Goal: Transaction & Acquisition: Purchase product/service

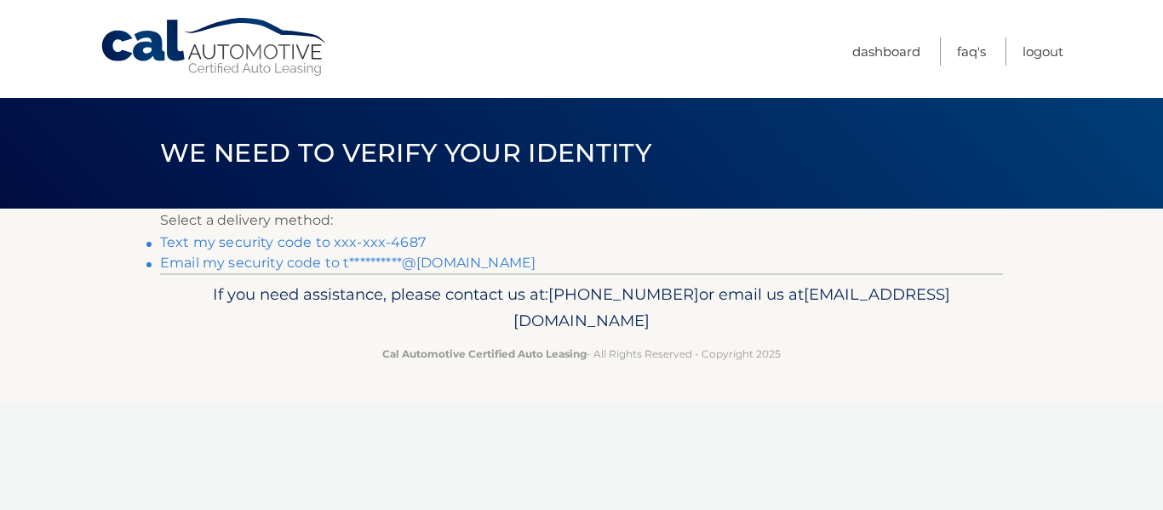
click at [402, 244] on link "Text my security code to xxx-xxx-4687" at bounding box center [293, 242] width 266 height 16
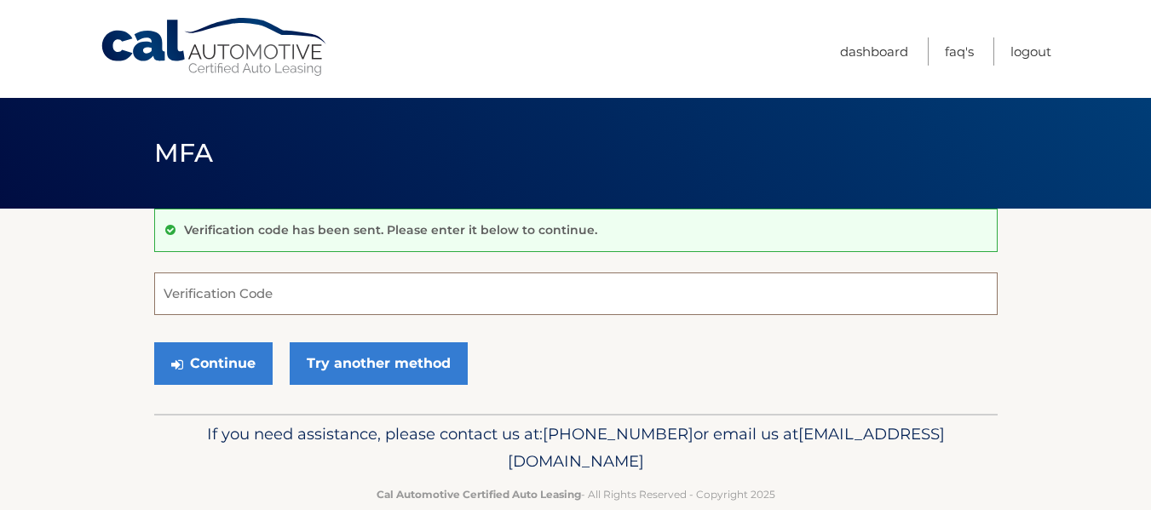
click at [301, 288] on input "Verification Code" at bounding box center [575, 294] width 843 height 43
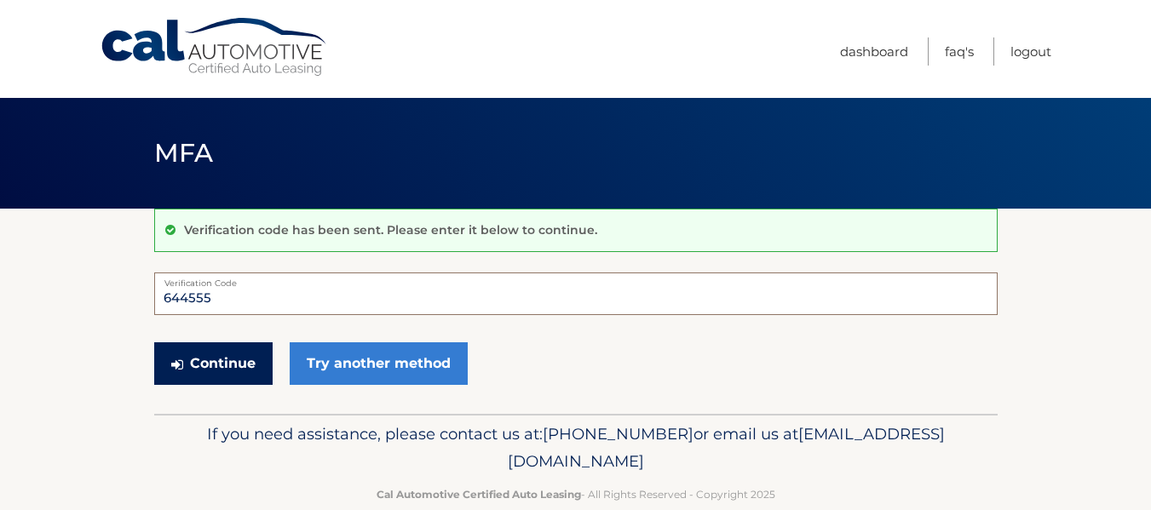
type input "644555"
click at [244, 357] on button "Continue" at bounding box center [213, 363] width 118 height 43
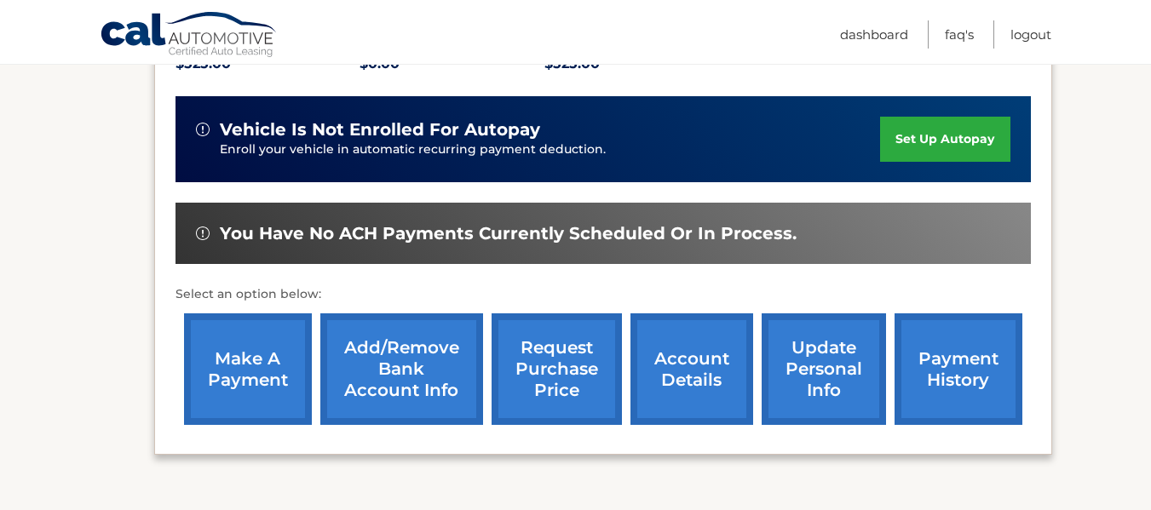
scroll to position [399, 0]
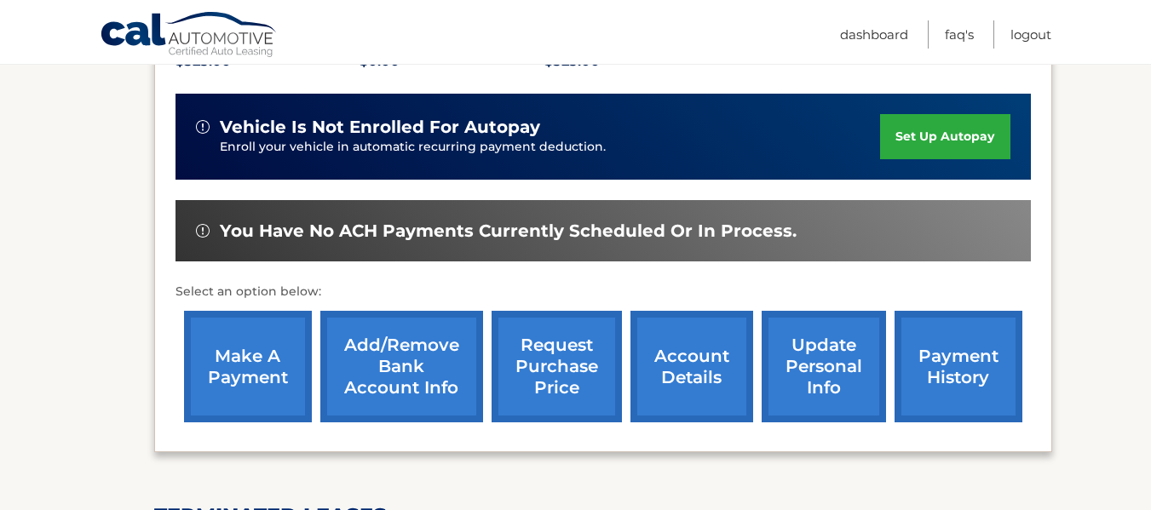
click at [924, 371] on link "payment history" at bounding box center [958, 367] width 128 height 112
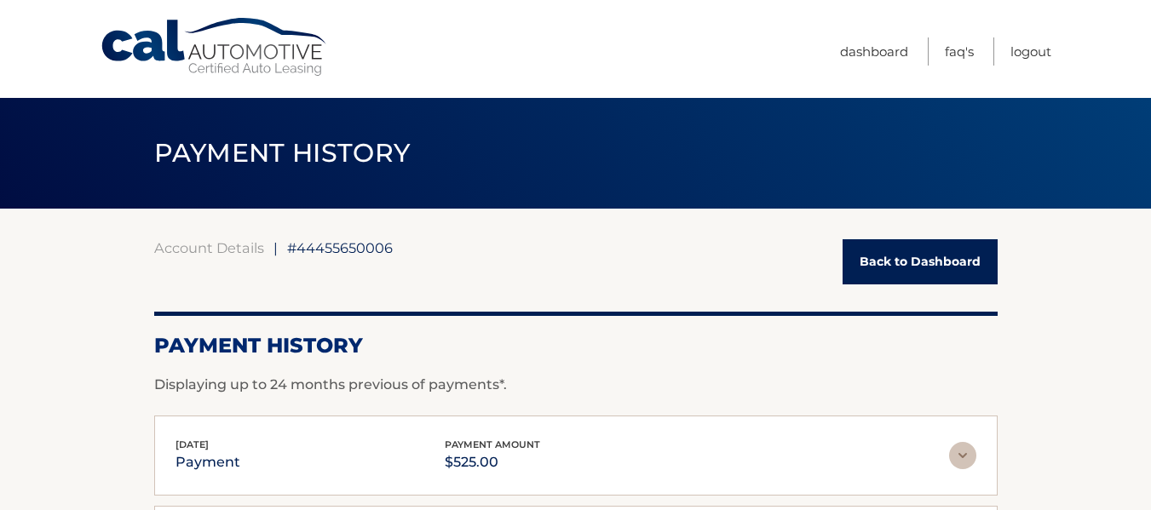
click at [954, 260] on link "Back to Dashboard" at bounding box center [919, 261] width 155 height 45
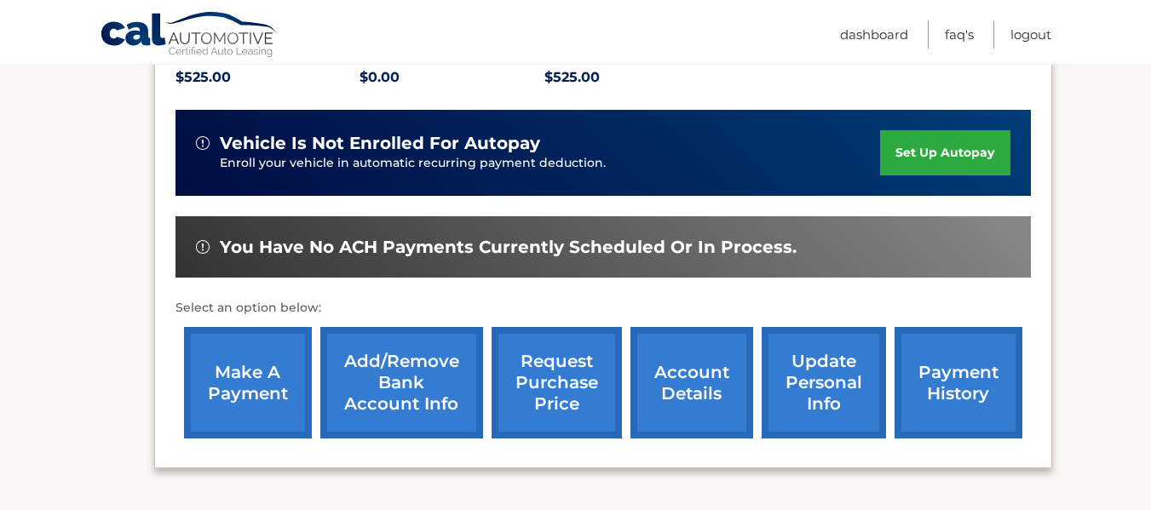
scroll to position [390, 0]
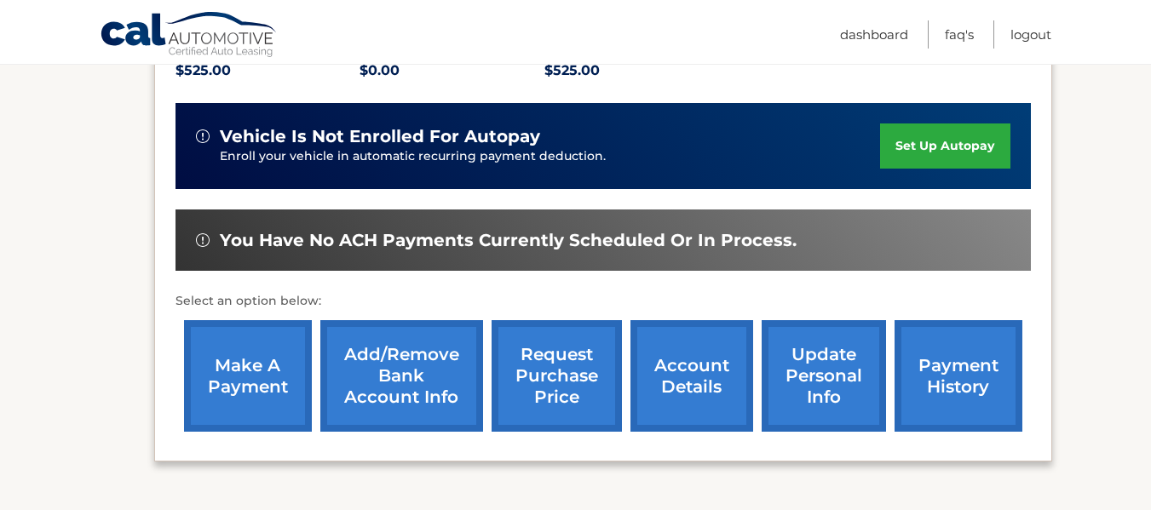
click at [233, 373] on link "make a payment" at bounding box center [248, 376] width 128 height 112
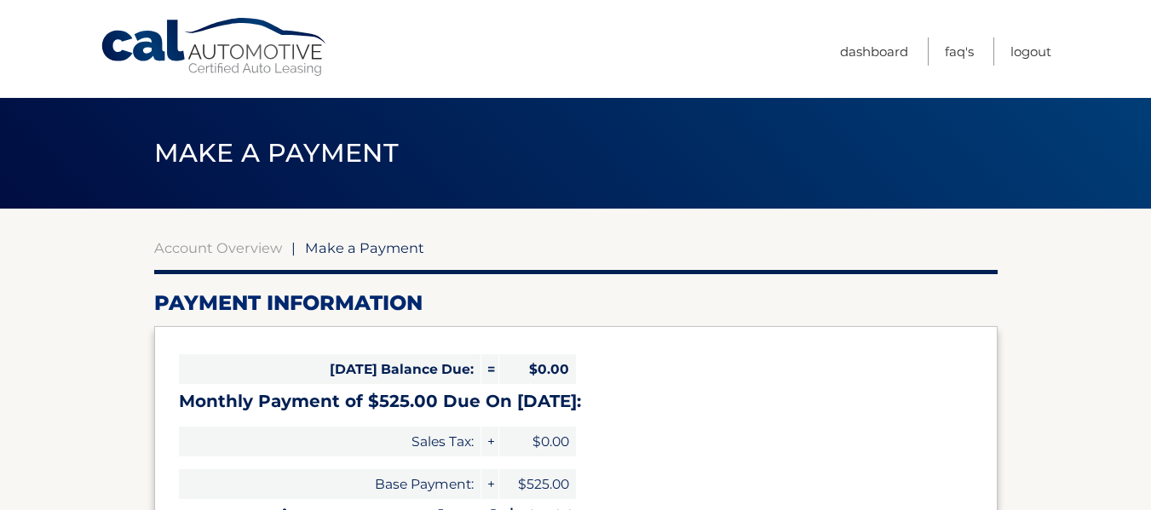
select select "YmZjYzgyMzktYjMxNy00NDczLTkyYTgtZWY3YzkyYzk1Njc0"
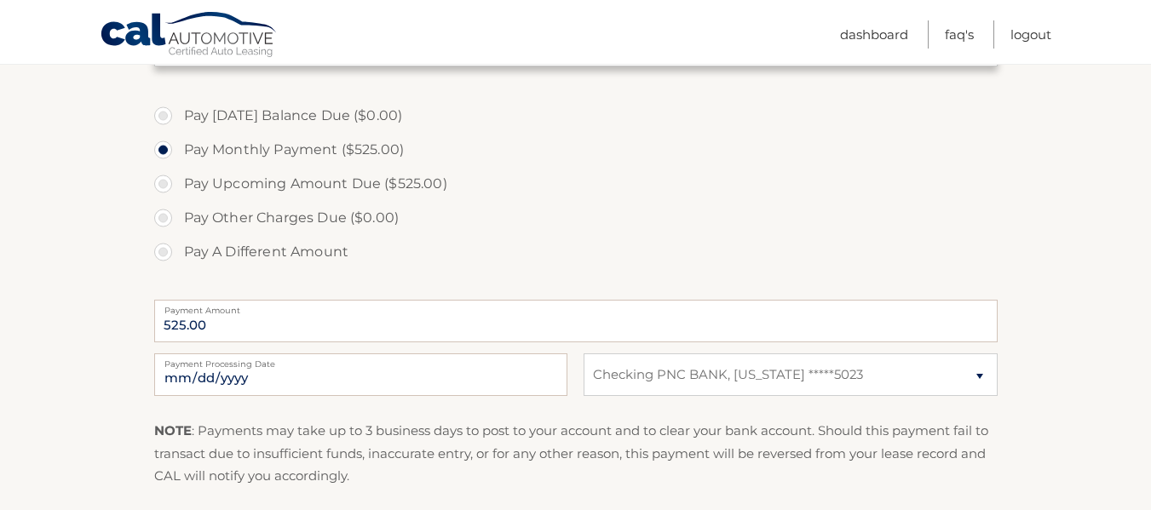
scroll to position [493, 0]
click at [225, 376] on input "[DATE]" at bounding box center [360, 372] width 413 height 43
type input "[DATE]"
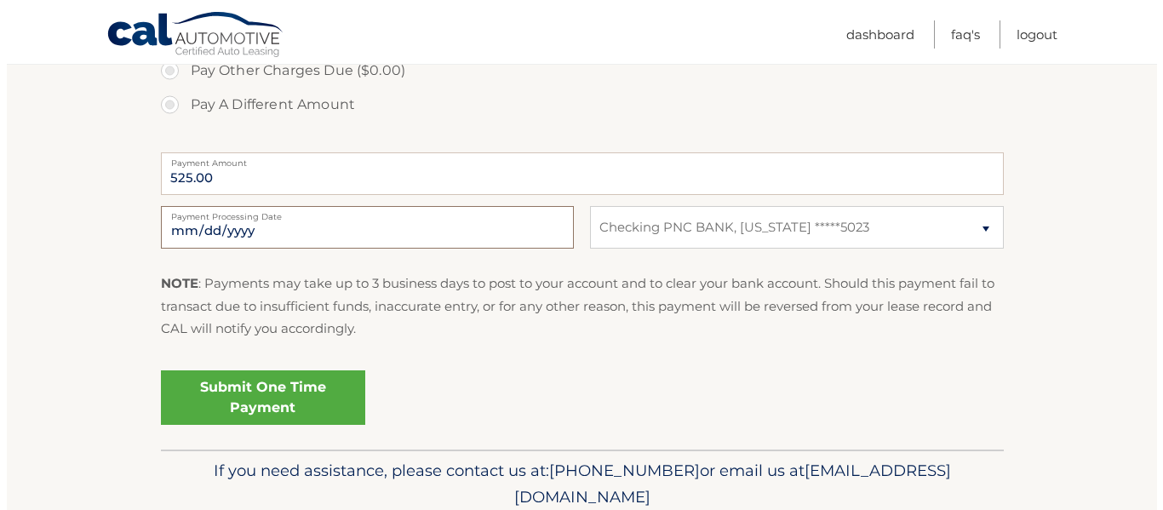
scroll to position [670, 0]
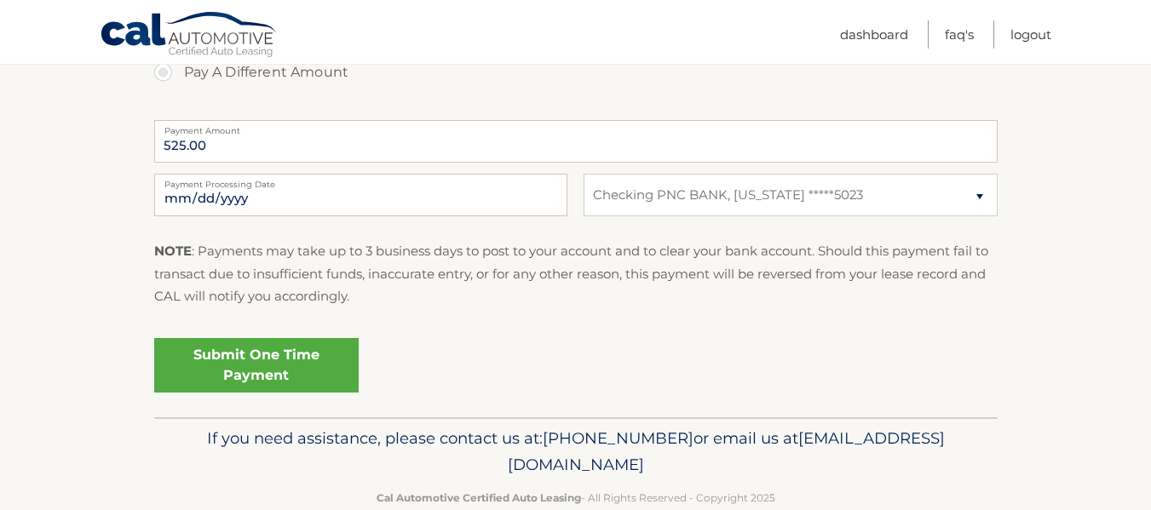
click at [243, 381] on link "Submit One Time Payment" at bounding box center [256, 365] width 204 height 55
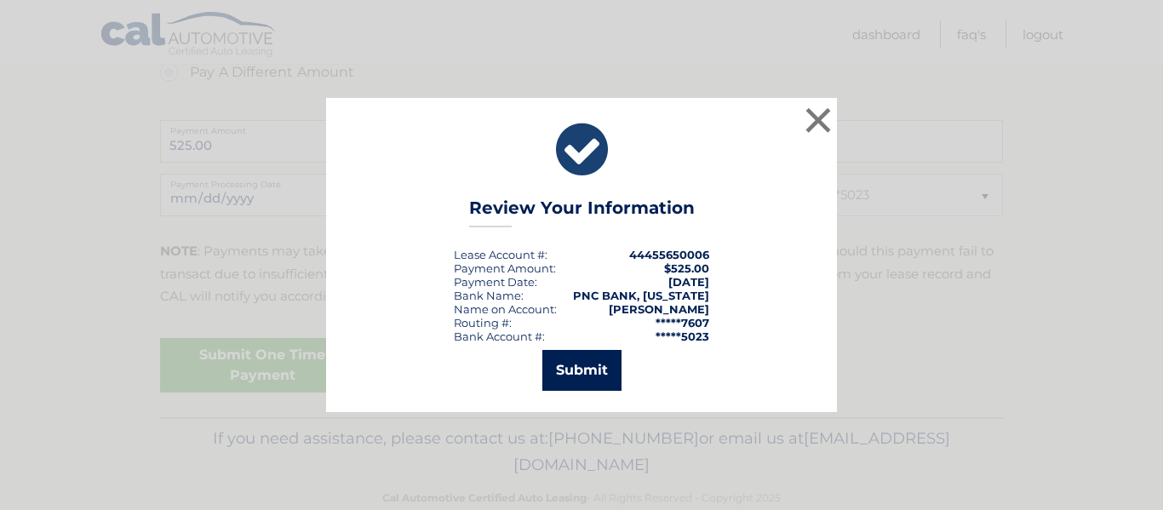
click at [592, 375] on button "Submit" at bounding box center [582, 370] width 79 height 41
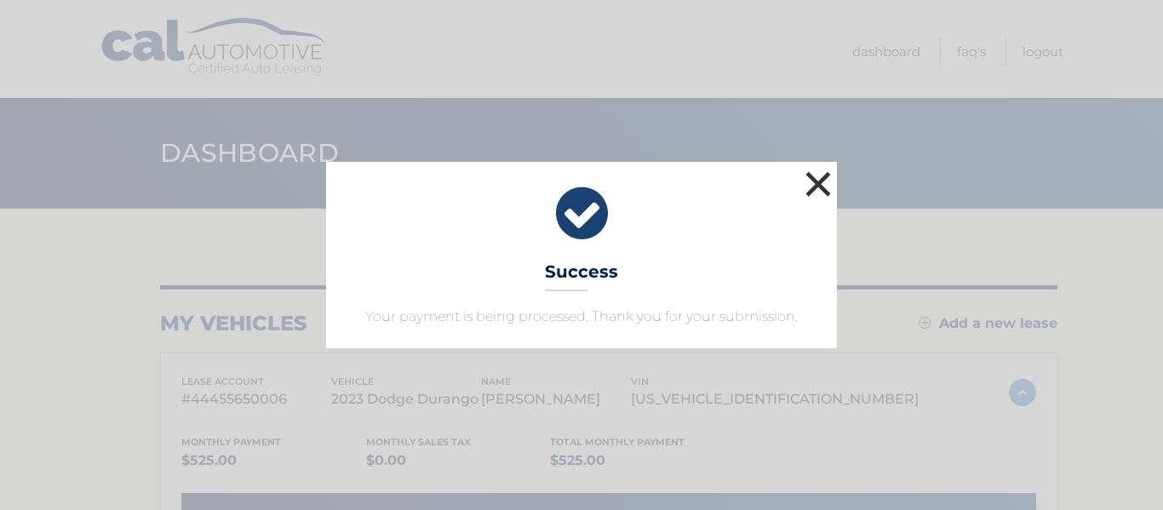
click at [819, 188] on button "×" at bounding box center [818, 184] width 34 height 34
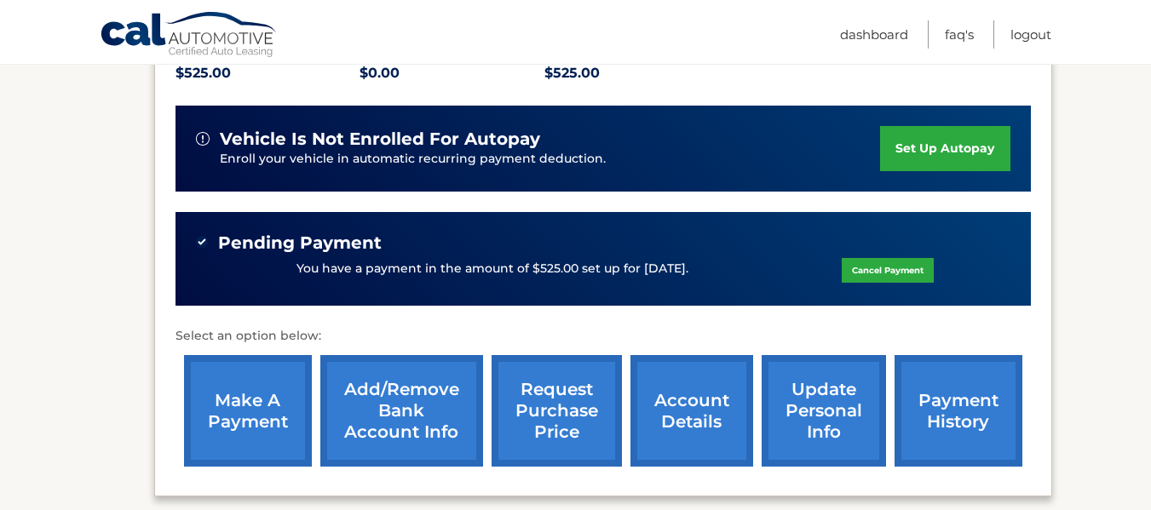
scroll to position [364, 0]
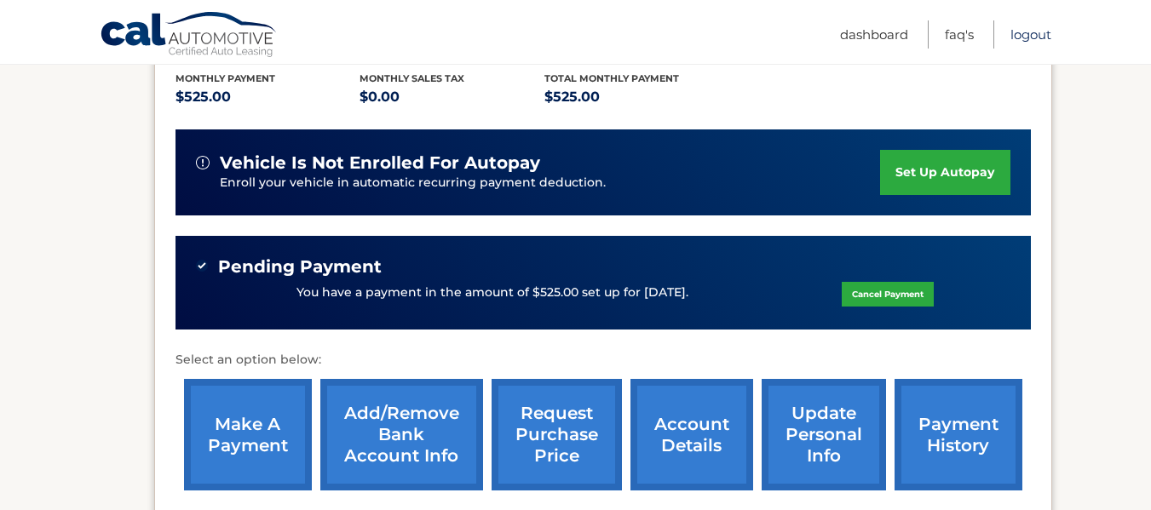
click at [1034, 41] on link "Logout" at bounding box center [1030, 34] width 41 height 28
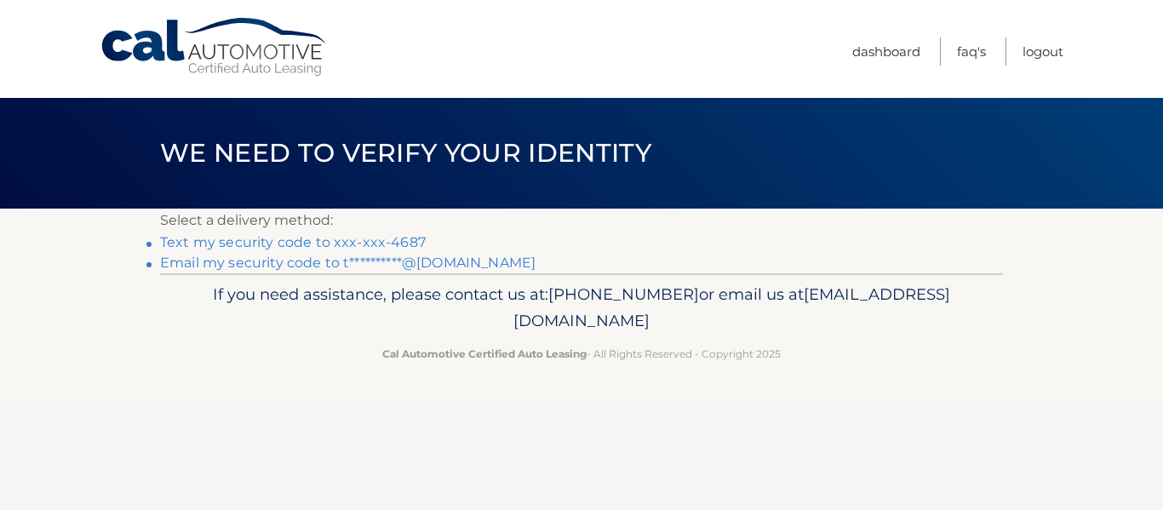
click at [401, 241] on link "Text my security code to xxx-xxx-4687" at bounding box center [293, 242] width 266 height 16
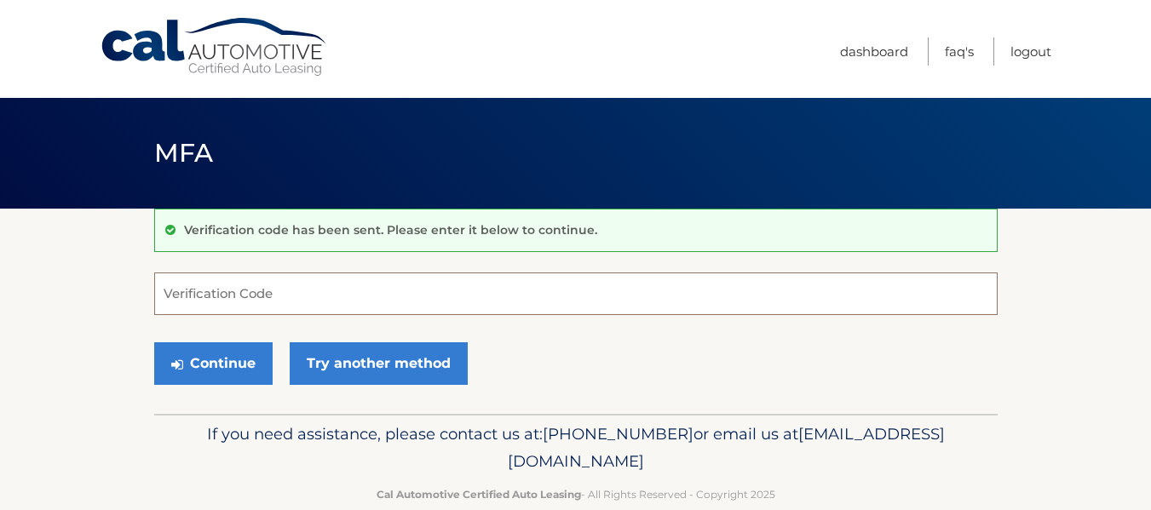
click at [330, 285] on input "Verification Code" at bounding box center [575, 294] width 843 height 43
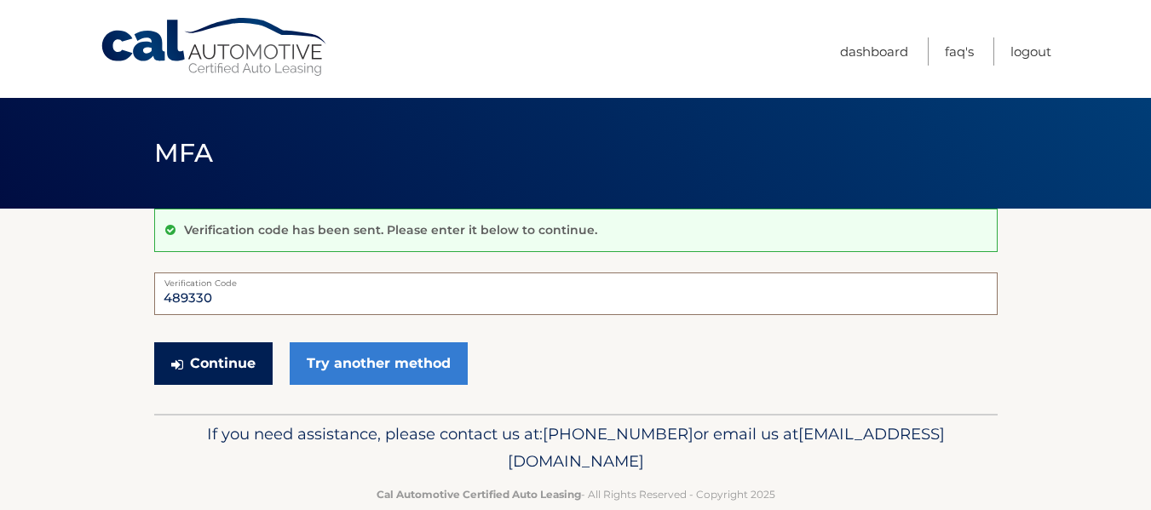
type input "489330"
click at [245, 374] on button "Continue" at bounding box center [213, 363] width 118 height 43
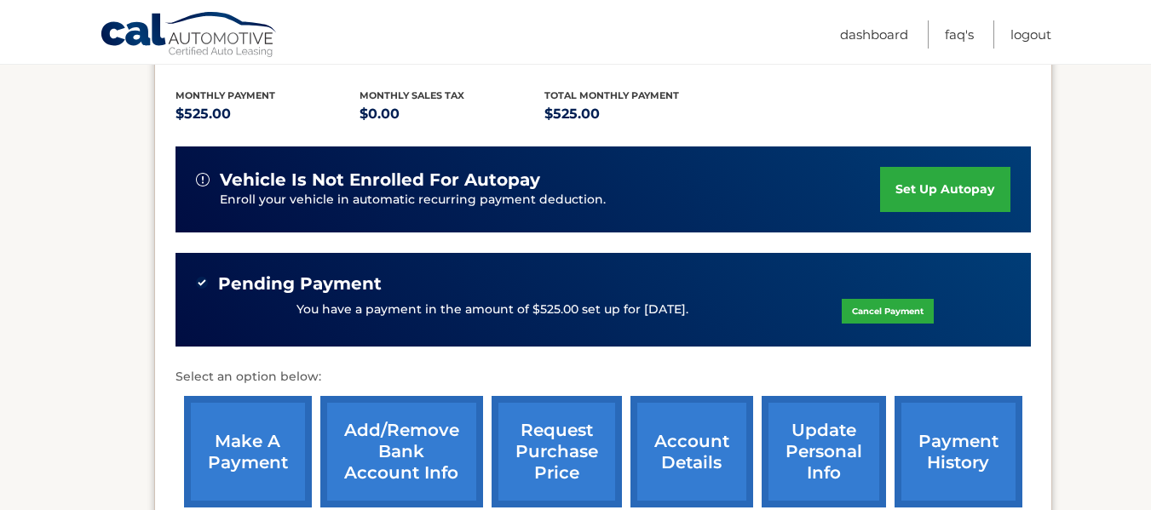
scroll to position [388, 0]
